Goal: Transaction & Acquisition: Purchase product/service

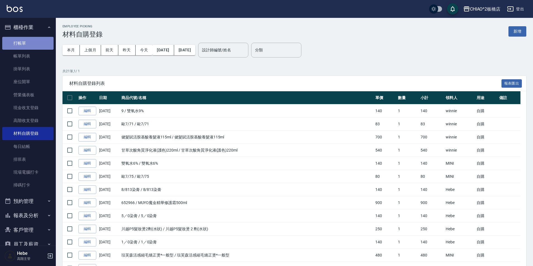
click at [34, 43] on link "打帳單" at bounding box center [27, 43] width 51 height 13
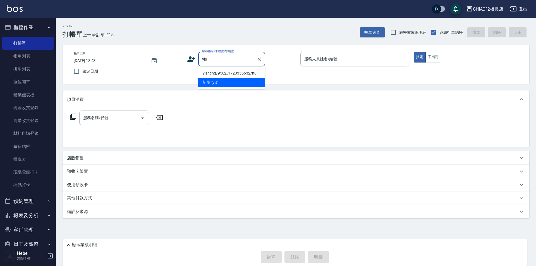
click at [252, 73] on li "yisheng/9582_1723355632/null" at bounding box center [231, 73] width 67 height 9
type input "yisheng/9582_1723355632/null"
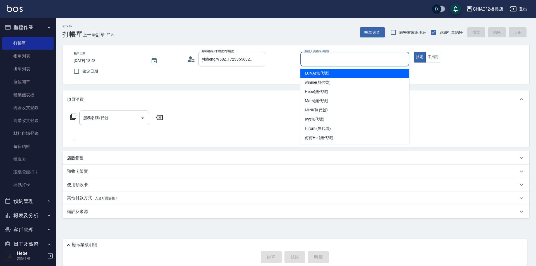
click at [340, 58] on input "服務人員姓名/編號" at bounding box center [355, 59] width 104 height 10
click at [326, 74] on span "LUNA (無代號)" at bounding box center [317, 73] width 25 height 6
type input "LUNA(無代號)"
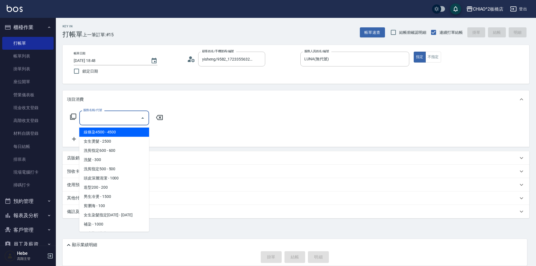
click at [95, 117] on input "服務名稱/代號" at bounding box center [110, 118] width 56 height 10
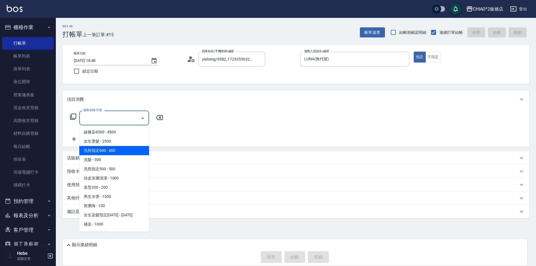
drag, startPoint x: 106, startPoint y: 149, endPoint x: 73, endPoint y: 142, distance: 33.3
click at [106, 149] on span "洗剪指定600 - 600" at bounding box center [114, 150] width 70 height 9
type input "洗剪指定600(96678)"
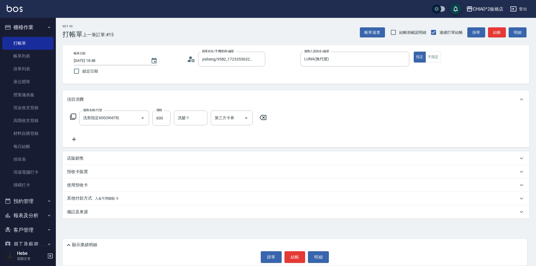
click at [71, 138] on icon at bounding box center [74, 139] width 14 height 7
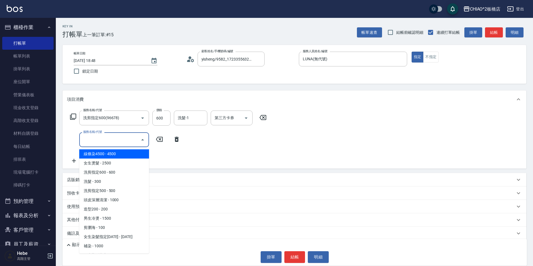
click at [91, 139] on input "服務名稱/代號" at bounding box center [110, 140] width 56 height 10
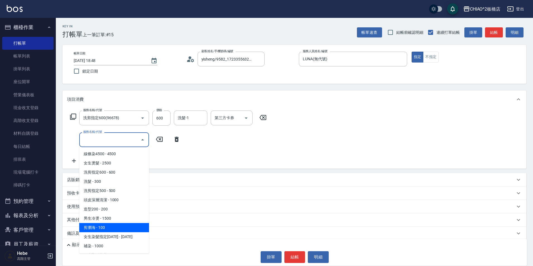
click at [110, 227] on span "剪瀏海 - 100" at bounding box center [114, 227] width 70 height 9
type input "剪瀏海(96690)"
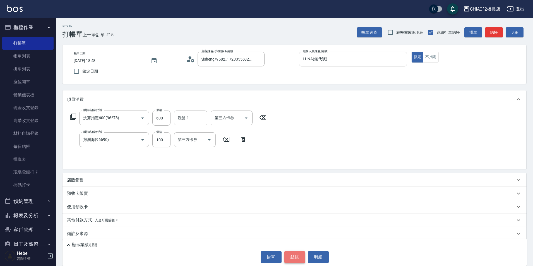
click at [291, 252] on button "結帳" at bounding box center [295, 257] width 21 height 12
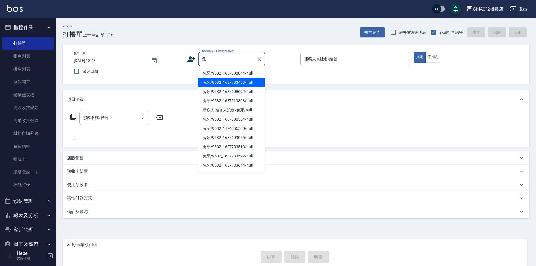
click at [224, 82] on li "兔牙/9582_1687783453/null" at bounding box center [231, 82] width 67 height 9
type input "兔牙/9582_1687783453/null"
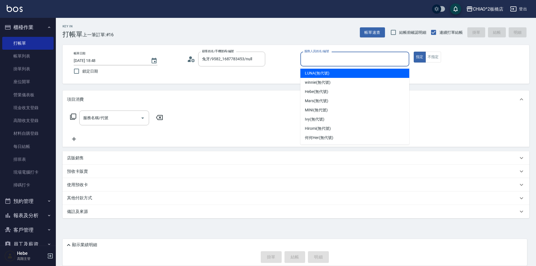
click at [314, 62] on input "服務人員姓名/編號" at bounding box center [355, 59] width 104 height 10
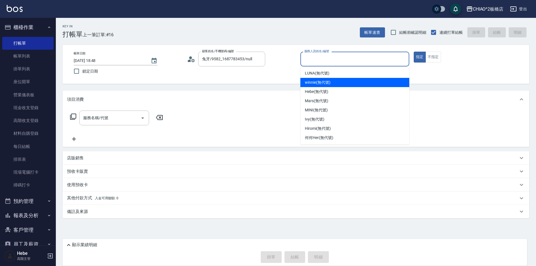
click at [322, 82] on span "winnie (無代號)" at bounding box center [317, 83] width 25 height 6
type input "winnie(無代號)"
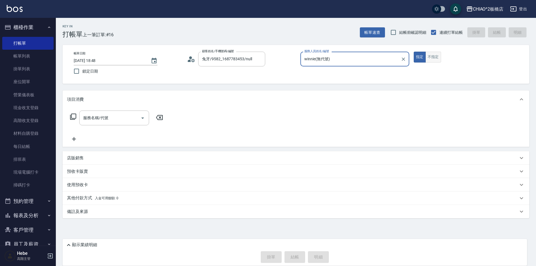
click at [431, 60] on button "不指定" at bounding box center [433, 57] width 16 height 11
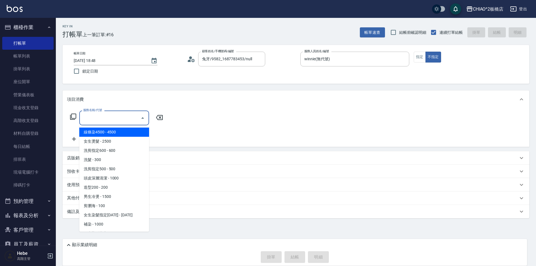
click at [104, 116] on div "服務名稱/代號 服務名稱/代號" at bounding box center [114, 118] width 70 height 15
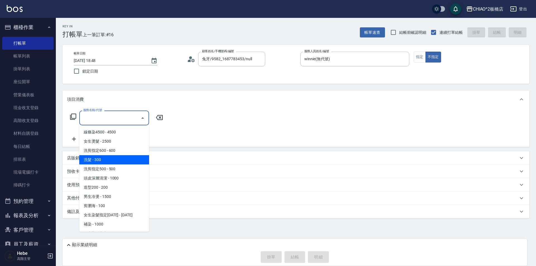
click at [109, 159] on span "洗髮 - 300" at bounding box center [114, 159] width 70 height 9
type input "洗髮(96679)"
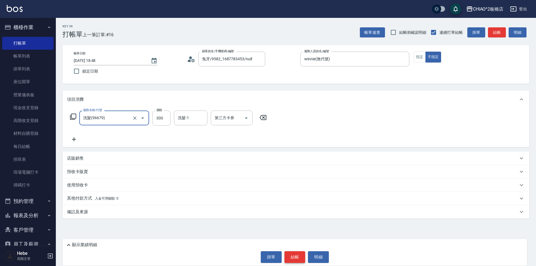
click at [294, 257] on button "結帳" at bounding box center [295, 257] width 21 height 12
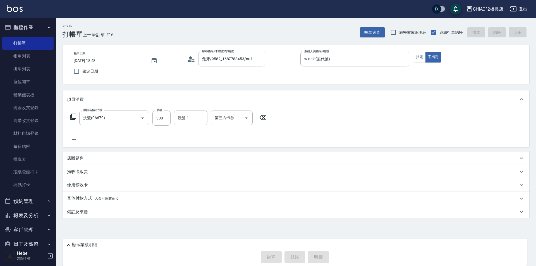
type input "[DATE] 18:52"
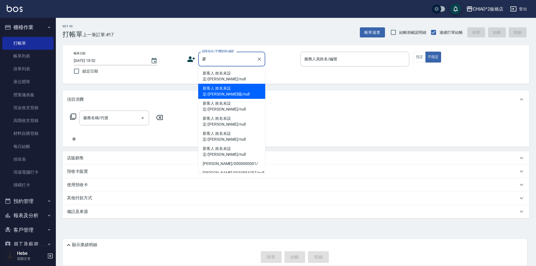
click at [238, 84] on li "新客人 姓名未設定/[PERSON_NAME]晹/null" at bounding box center [231, 91] width 67 height 15
type input "新客人 姓名未設定/[PERSON_NAME]晹/null"
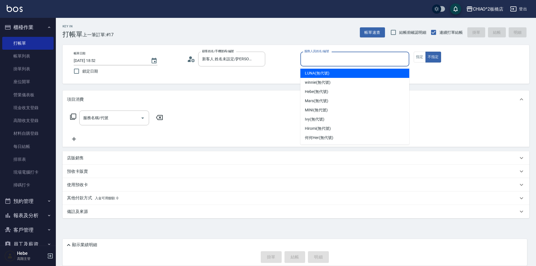
click at [315, 58] on input "服務人員姓名/編號" at bounding box center [355, 59] width 104 height 10
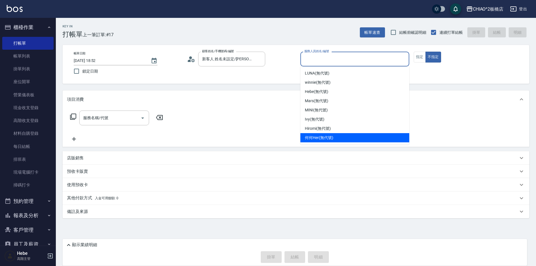
click at [320, 136] on span "何何Her (無代號)" at bounding box center [319, 138] width 28 height 6
type input "何何Her (無代號)"
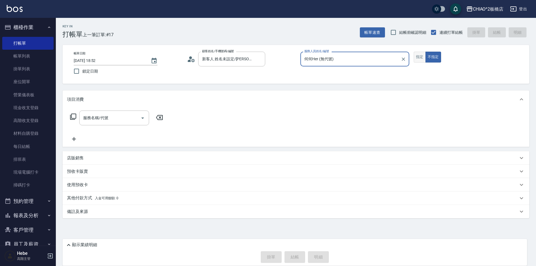
click at [421, 56] on button "指定" at bounding box center [420, 57] width 12 height 11
click at [132, 118] on input "服務名稱/代號" at bounding box center [110, 118] width 56 height 10
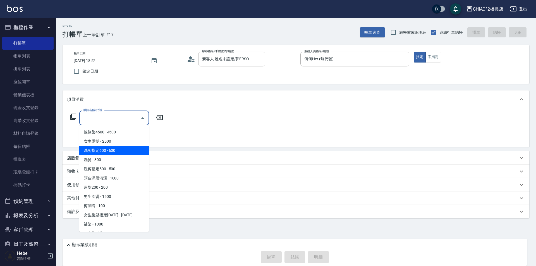
click at [121, 155] on span "洗剪指定600 - 600" at bounding box center [114, 150] width 70 height 9
type input "洗剪指定600(96678)"
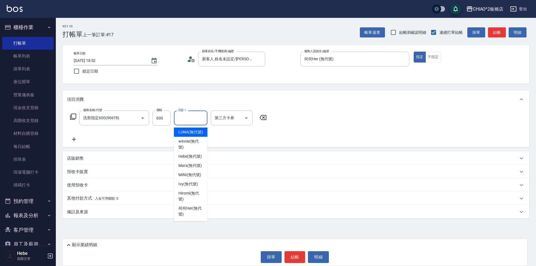
click at [176, 118] on input "洗髮-1" at bounding box center [190, 118] width 28 height 10
click at [197, 145] on span "winnie (無代號)" at bounding box center [190, 144] width 25 height 12
type input "winnie(無代號)"
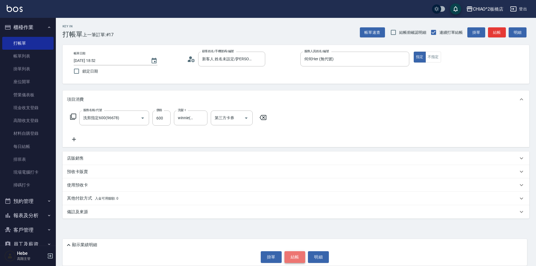
click at [289, 256] on button "結帳" at bounding box center [295, 257] width 21 height 12
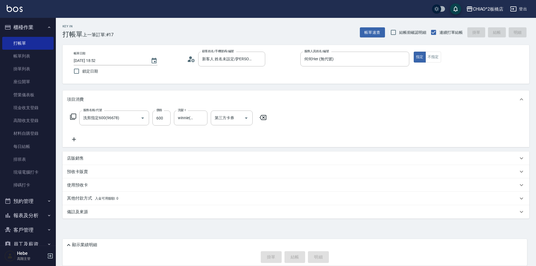
type input "[DATE] 18:54"
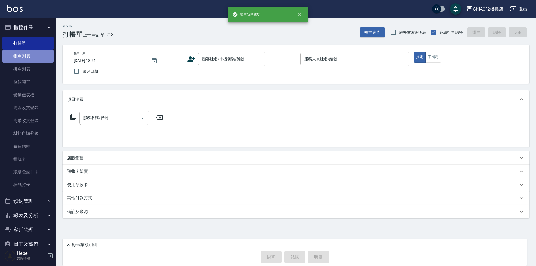
click at [37, 57] on link "帳單列表" at bounding box center [27, 56] width 51 height 13
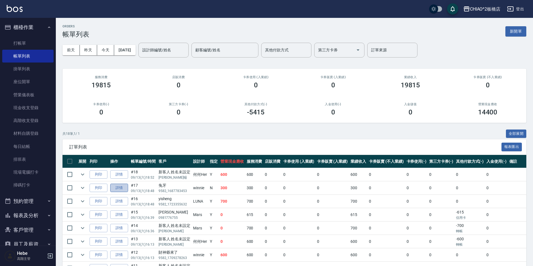
click at [124, 189] on link "詳情" at bounding box center [119, 188] width 18 height 9
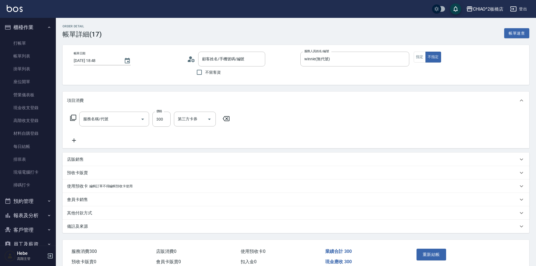
type input "[DATE] 18:48"
type input "winnie(無代號)"
type input "洗髮(96679)"
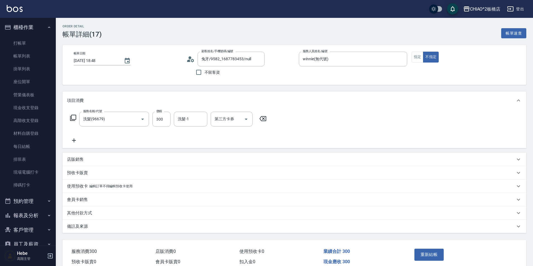
type input "兔牙/9582_1687783453/null"
click at [80, 215] on p "其他付款方式" at bounding box center [79, 213] width 25 height 6
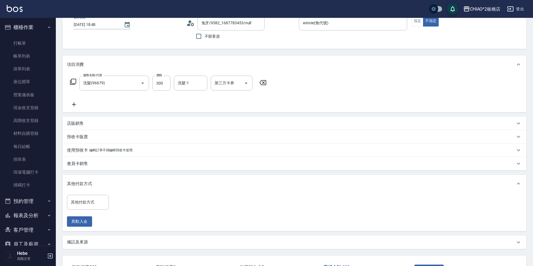
scroll to position [79, 0]
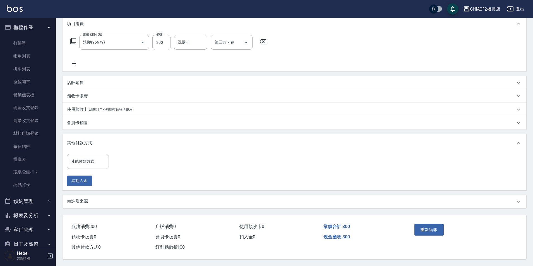
click at [83, 158] on input "其他付款方式" at bounding box center [88, 162] width 37 height 10
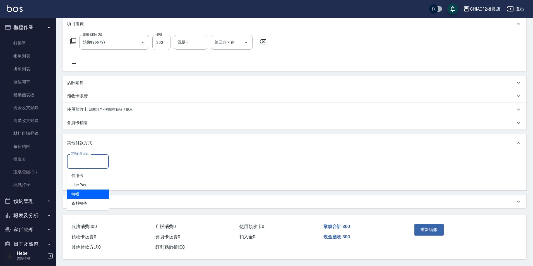
click at [87, 194] on span "轉帳" at bounding box center [88, 194] width 42 height 9
type input "轉帳"
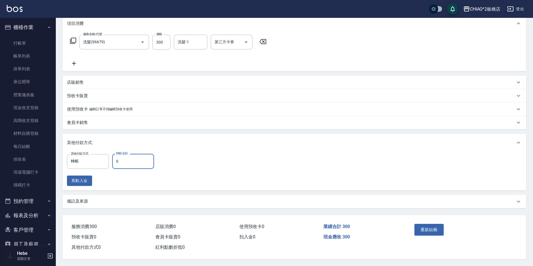
click at [120, 157] on input "0" at bounding box center [133, 161] width 42 height 15
type input "300"
click at [419, 230] on button "重新結帳" at bounding box center [430, 230] width 30 height 12
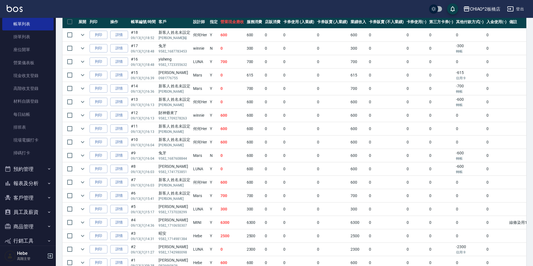
scroll to position [56, 0]
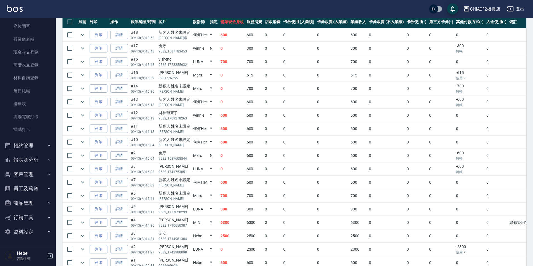
click at [29, 163] on button "報表及分析" at bounding box center [27, 160] width 51 height 15
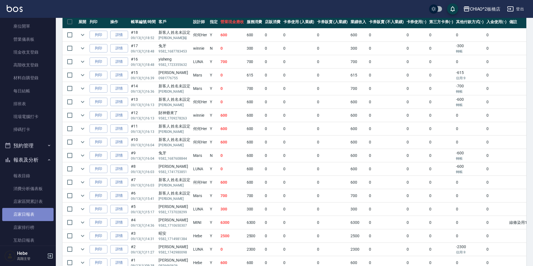
click at [33, 210] on link "店家日報表" at bounding box center [27, 214] width 51 height 13
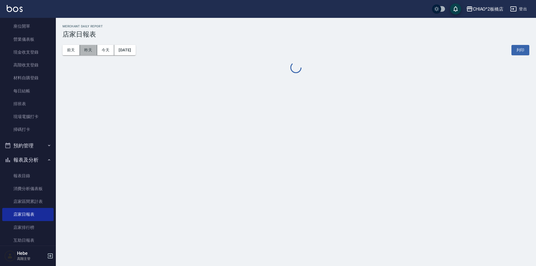
click at [80, 48] on button "昨天" at bounding box center [88, 50] width 17 height 10
